Goal: Transaction & Acquisition: Purchase product/service

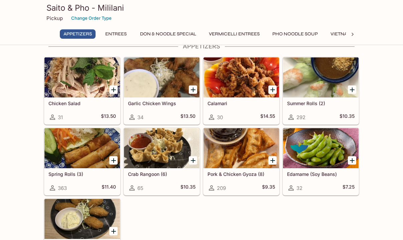
scroll to position [27, 0]
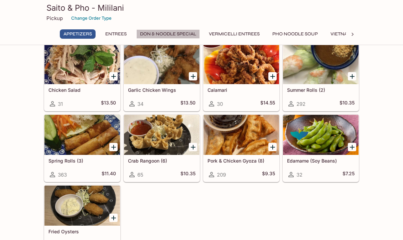
click at [173, 34] on button "Don & Noodle Special" at bounding box center [168, 33] width 64 height 9
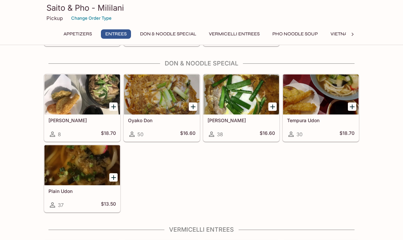
scroll to position [970, 0]
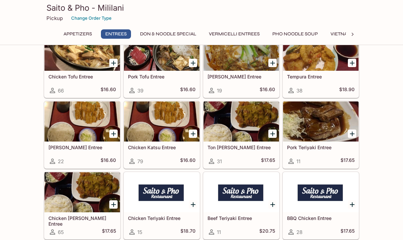
scroll to position [275, 0]
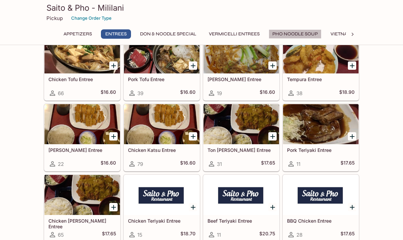
click at [303, 31] on button "Pho Noodle Soup" at bounding box center [295, 33] width 53 height 9
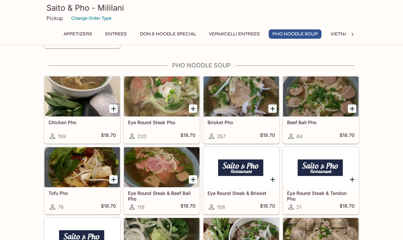
scroll to position [1374, 0]
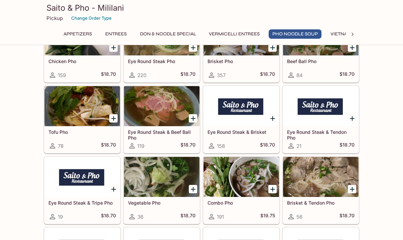
scroll to position [1428, 0]
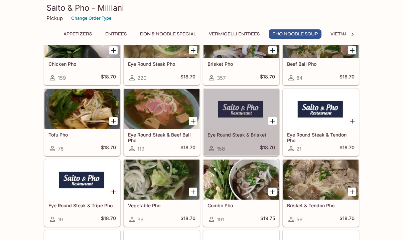
click at [259, 112] on div at bounding box center [242, 109] width 76 height 40
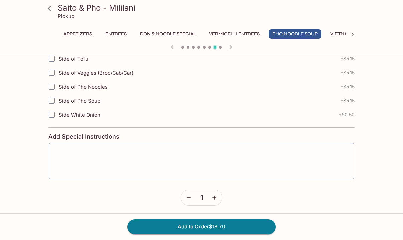
scroll to position [278, 0]
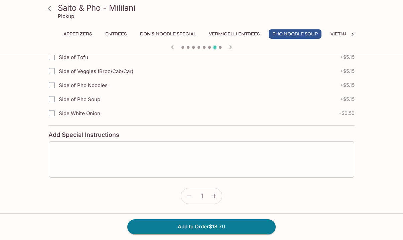
click at [176, 152] on textarea at bounding box center [202, 159] width 296 height 25
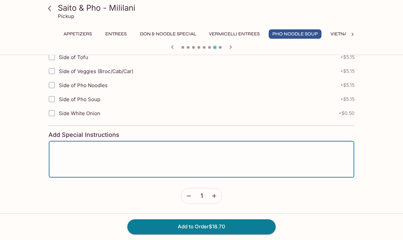
click at [176, 152] on textarea at bounding box center [202, 159] width 296 height 25
type textarea "Please add a side of garlic chili saute sauce"
click at [200, 228] on button "Add to Order $18.70" at bounding box center [201, 227] width 148 height 15
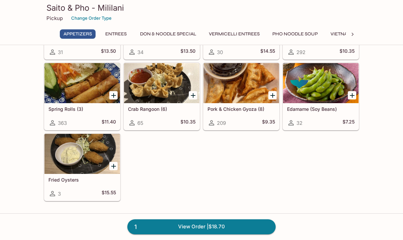
scroll to position [94, 0]
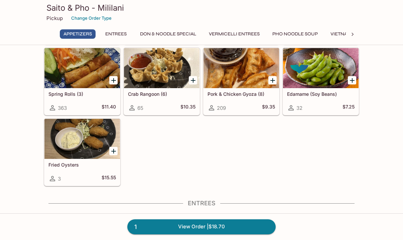
click at [160, 32] on button "Don & Noodle Special" at bounding box center [168, 33] width 64 height 9
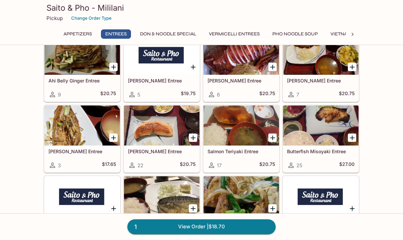
scroll to position [542, 0]
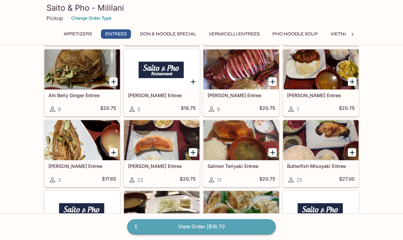
click at [161, 225] on link "1 View Order | $18.70" at bounding box center [201, 227] width 148 height 15
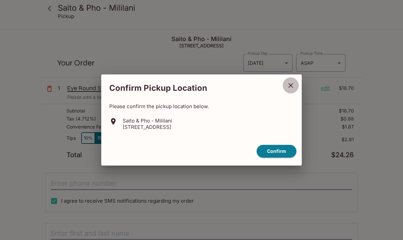
click at [288, 82] on icon "close" at bounding box center [291, 86] width 8 height 8
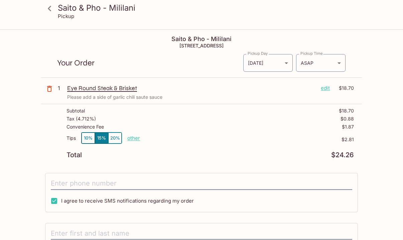
click at [326, 90] on p "edit" at bounding box center [325, 88] width 9 height 7
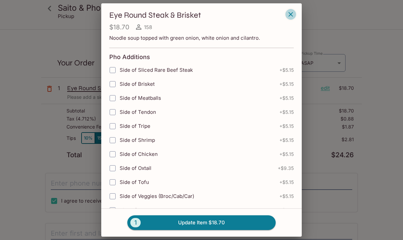
click at [294, 13] on icon "button" at bounding box center [291, 14] width 8 height 8
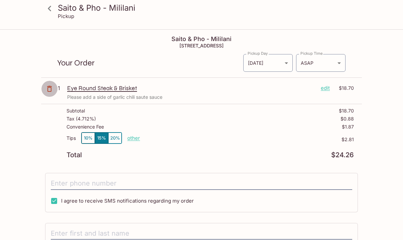
click at [50, 90] on icon "button" at bounding box center [49, 89] width 8 height 8
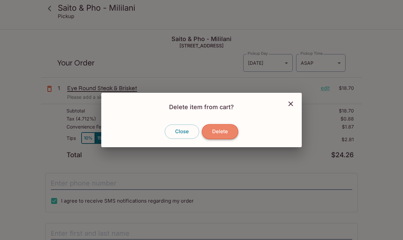
click at [219, 132] on button "Delete" at bounding box center [220, 131] width 36 height 15
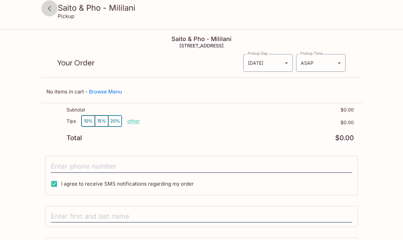
click at [48, 6] on icon at bounding box center [50, 9] width 12 height 12
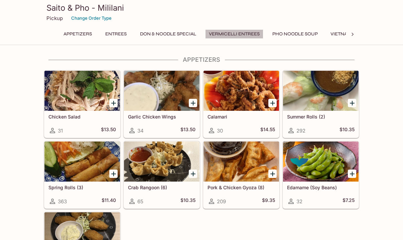
click at [244, 32] on button "Vermicelli Entrees" at bounding box center [234, 33] width 58 height 9
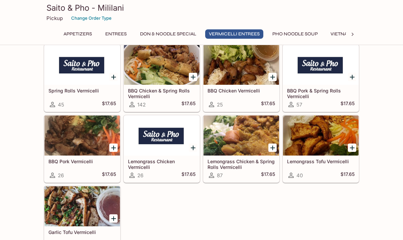
scroll to position [1177, 0]
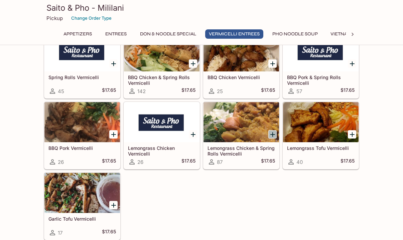
click at [270, 132] on icon "Add Lemongrass Chicken & Spring Rolls Vermicelli" at bounding box center [273, 135] width 8 height 8
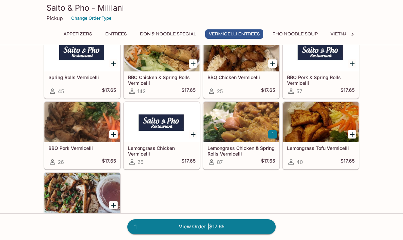
click at [219, 205] on div "Spring Rolls Vermicelli 45 $17.65 BBQ Chicken & Spring Rolls Vermicelli 142 $17…" at bounding box center [200, 134] width 318 height 213
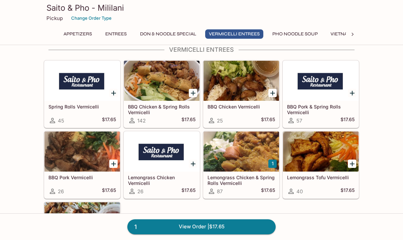
scroll to position [1137, 0]
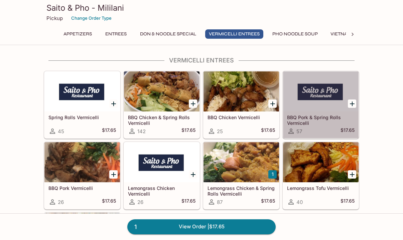
click at [289, 85] on div at bounding box center [321, 92] width 76 height 40
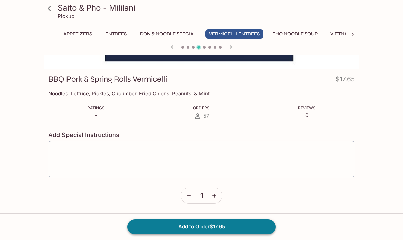
scroll to position [77, 0]
click at [125, 160] on textarea at bounding box center [202, 159] width 296 height 25
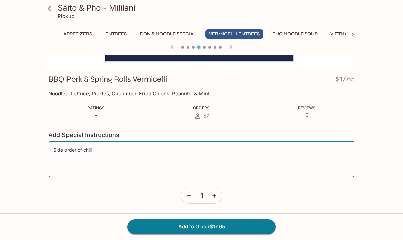
click at [83, 150] on textarea "Side order of chili" at bounding box center [202, 159] width 296 height 25
click at [122, 150] on textarea "Side order of garlic chili" at bounding box center [202, 159] width 296 height 25
click at [53, 150] on div "Side order of garlic chili saute please x ​" at bounding box center [201, 159] width 306 height 37
click at [137, 151] on textarea "Side order of garlic chili saute please2" at bounding box center [202, 159] width 296 height 25
type textarea "Side order of garlic chili saute please 2"
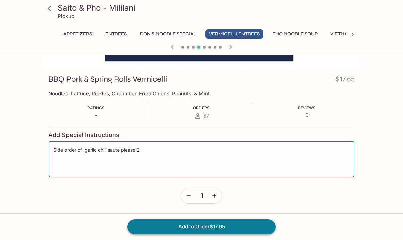
click at [177, 226] on button "Add to Order $17.65" at bounding box center [201, 227] width 148 height 15
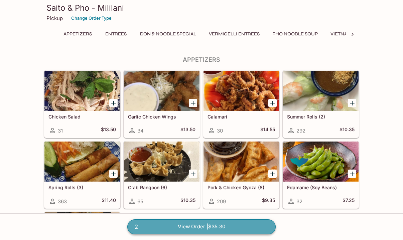
click at [207, 227] on link "2 View Order | $35.30" at bounding box center [201, 227] width 148 height 15
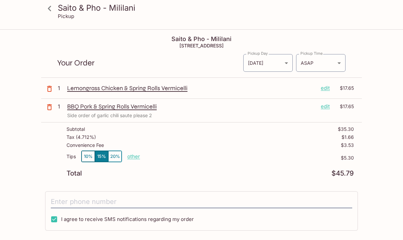
click at [149, 162] on div "Tips 10% 15% 20% other $5.30" at bounding box center [211, 161] width 288 height 20
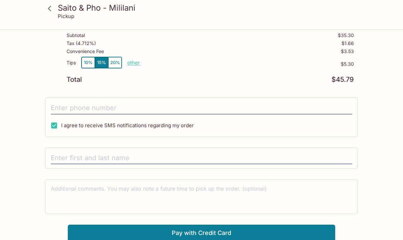
scroll to position [95, 0]
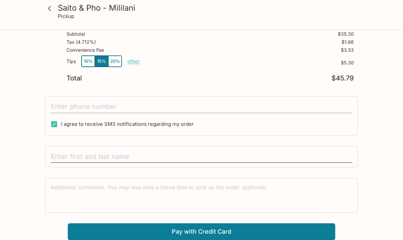
click at [80, 109] on input "tel" at bounding box center [202, 107] width 302 height 13
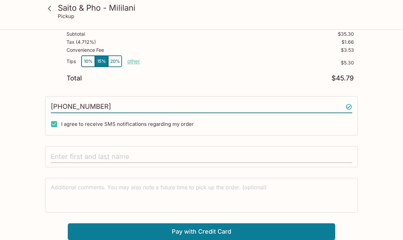
type input "[PHONE_NUMBER]"
click at [88, 156] on input "text" at bounding box center [202, 157] width 302 height 13
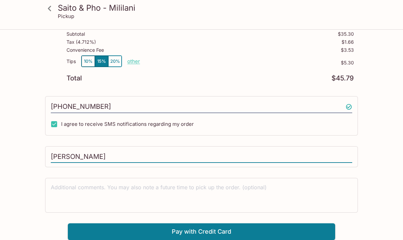
type input "[PERSON_NAME]"
click at [30, 175] on div "Saito & Pho - Mililani Pickup Saito & Pho - Mililani [STREET_ADDRESS] Your Orde…" at bounding box center [201, 88] width 403 height 306
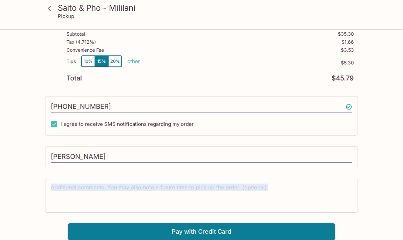
drag, startPoint x: 373, startPoint y: 168, endPoint x: 349, endPoint y: 237, distance: 72.9
click at [349, 237] on div "Saito & Pho - Mililani Pickup Saito & Pho - Mililani [STREET_ADDRESS] Your Orde…" at bounding box center [201, 88] width 403 height 306
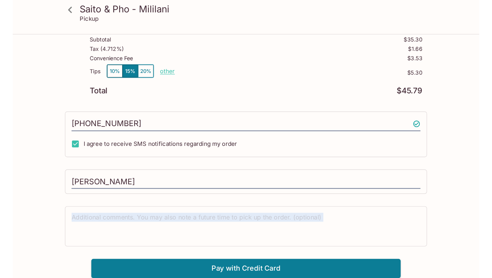
scroll to position [30, 0]
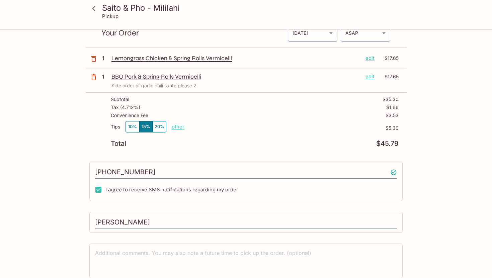
click at [403, 222] on div "Saito & Pho - Mililani Pickup Saito & Pho - Mililani [STREET_ADDRESS] Your Orde…" at bounding box center [246, 153] width 428 height 306
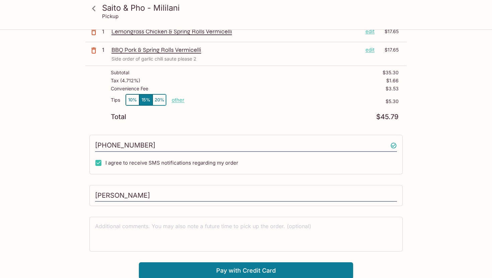
scroll to position [58, 0]
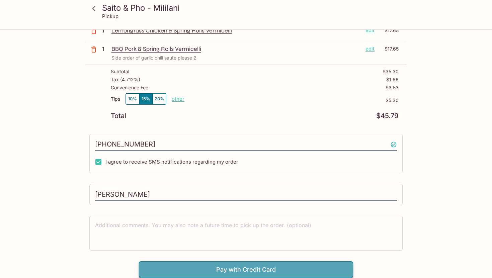
click at [329, 240] on button "Pay with Credit Card" at bounding box center [246, 269] width 214 height 17
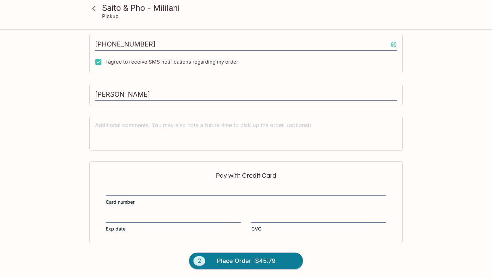
scroll to position [158, 0]
click at [118, 214] on iframe at bounding box center [173, 217] width 135 height 7
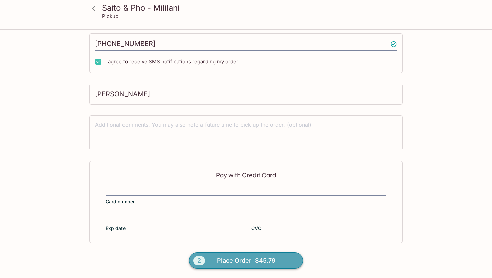
click at [257, 240] on span "Place Order | $45.79" at bounding box center [246, 260] width 59 height 11
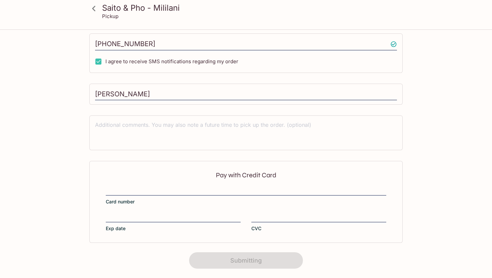
scroll to position [111, 0]
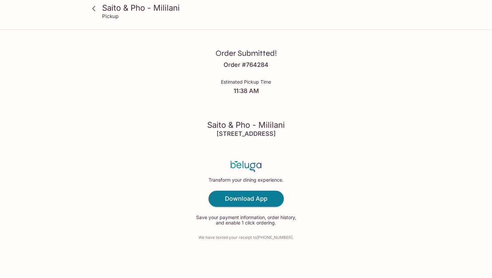
click at [290, 54] on div "Order Submitted! Order # 764284 Estimated Pickup Time 11:38 AM Saito & Pho - Mi…" at bounding box center [246, 139] width 428 height 278
